Goal: Communication & Community: Share content

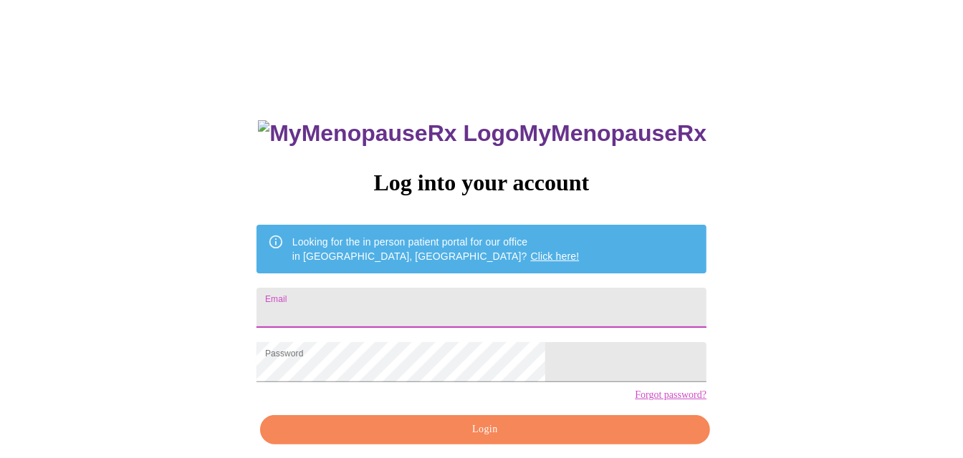
click at [461, 308] on input "Email" at bounding box center [481, 308] width 450 height 40
type input "[EMAIL_ADDRESS][DOMAIN_NAME]"
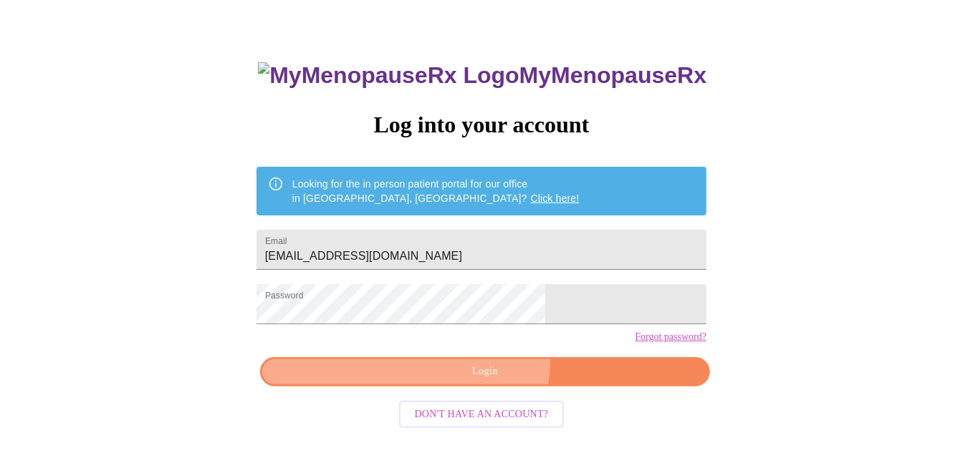
click at [471, 385] on button "Login" at bounding box center [485, 371] width 450 height 29
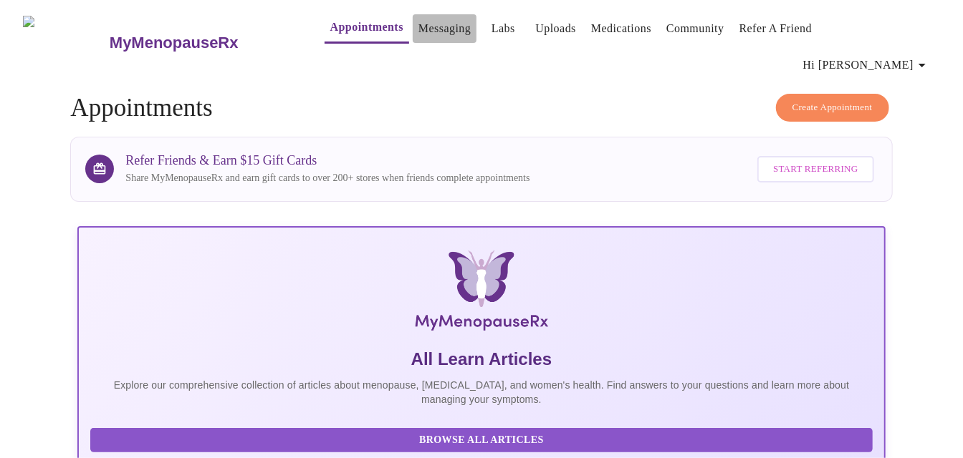
click at [425, 30] on link "Messaging" at bounding box center [444, 29] width 52 height 20
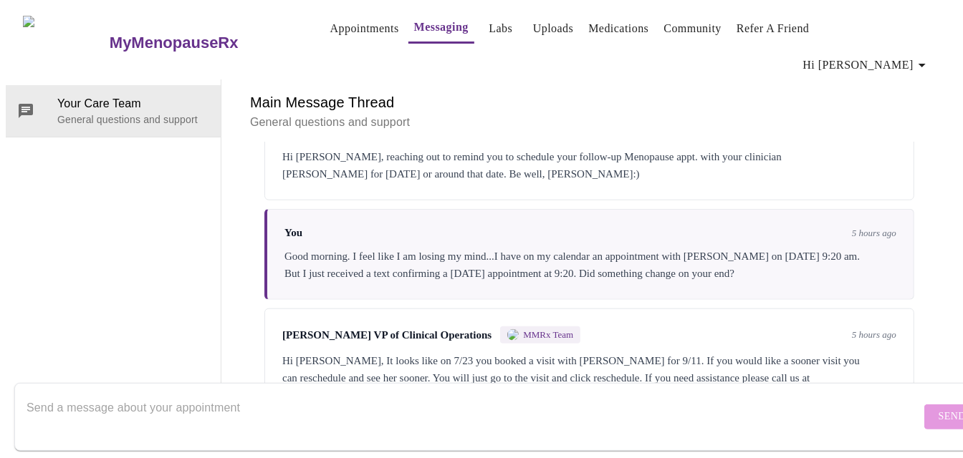
scroll to position [3808, 0]
drag, startPoint x: 157, startPoint y: 396, endPoint x: 168, endPoint y: 393, distance: 11.1
click at [158, 396] on textarea "Send a message about your appointment" at bounding box center [473, 417] width 894 height 46
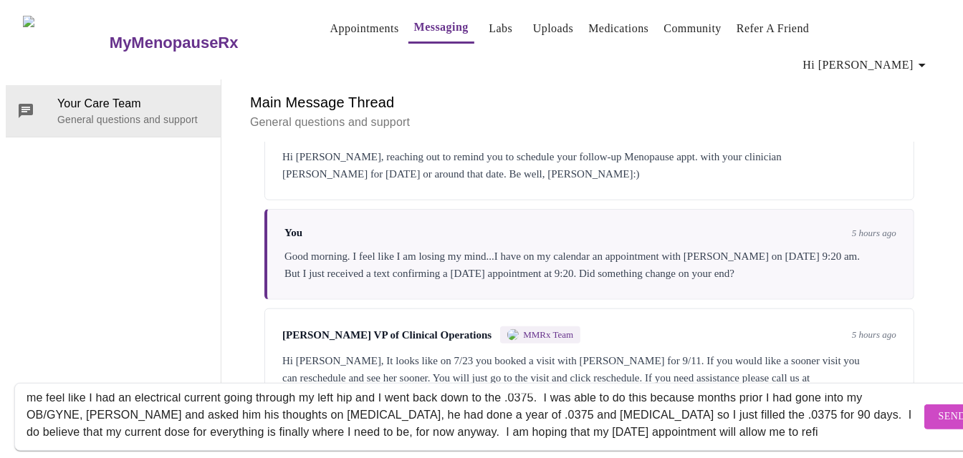
scroll to position [44, 0]
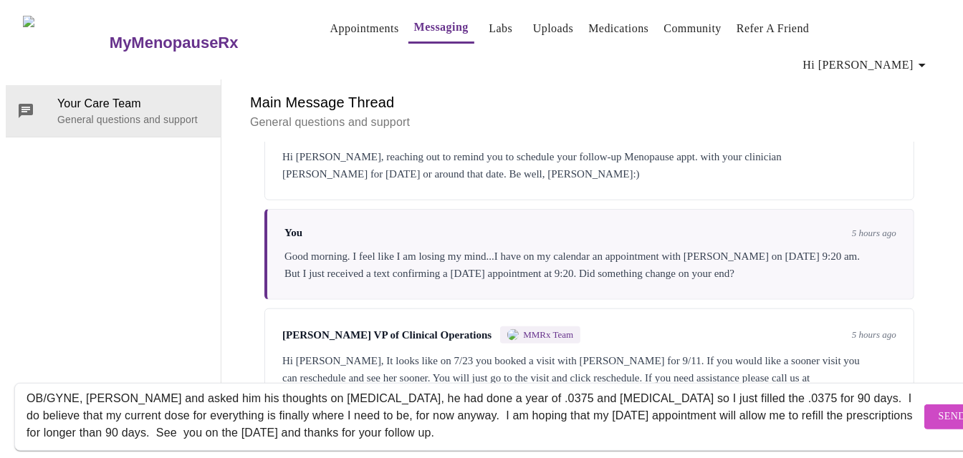
type textarea "Just an fyi to everyone, after my last virtual appointment, I believe in June..…"
click at [938, 408] on span "Send" at bounding box center [951, 417] width 27 height 18
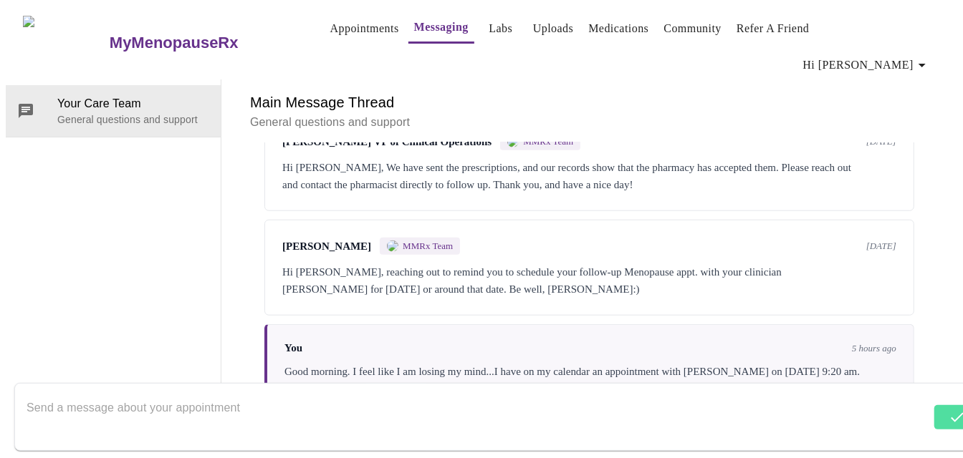
scroll to position [3496, 0]
